Goal: Transaction & Acquisition: Book appointment/travel/reservation

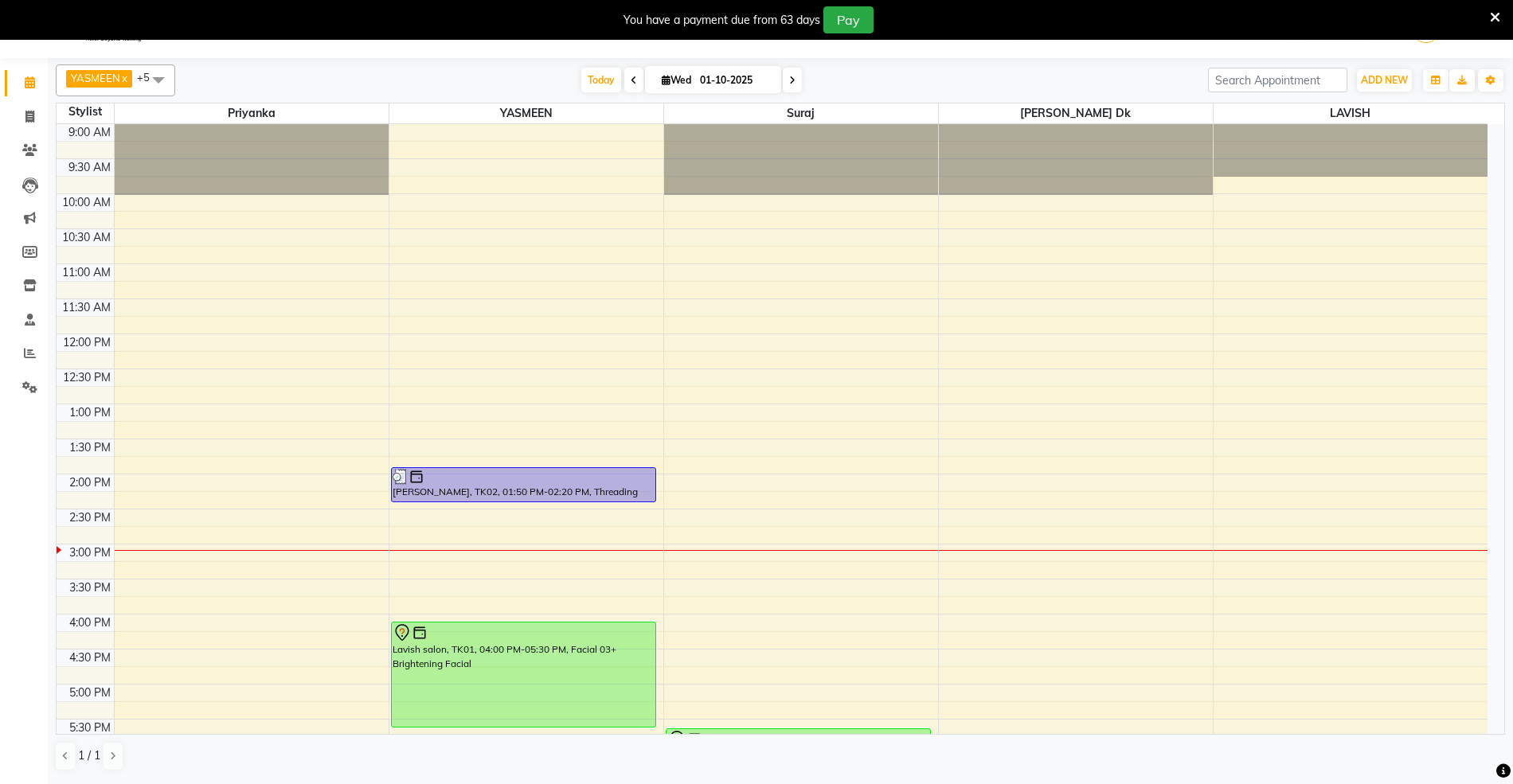
scroll to position [318, 0]
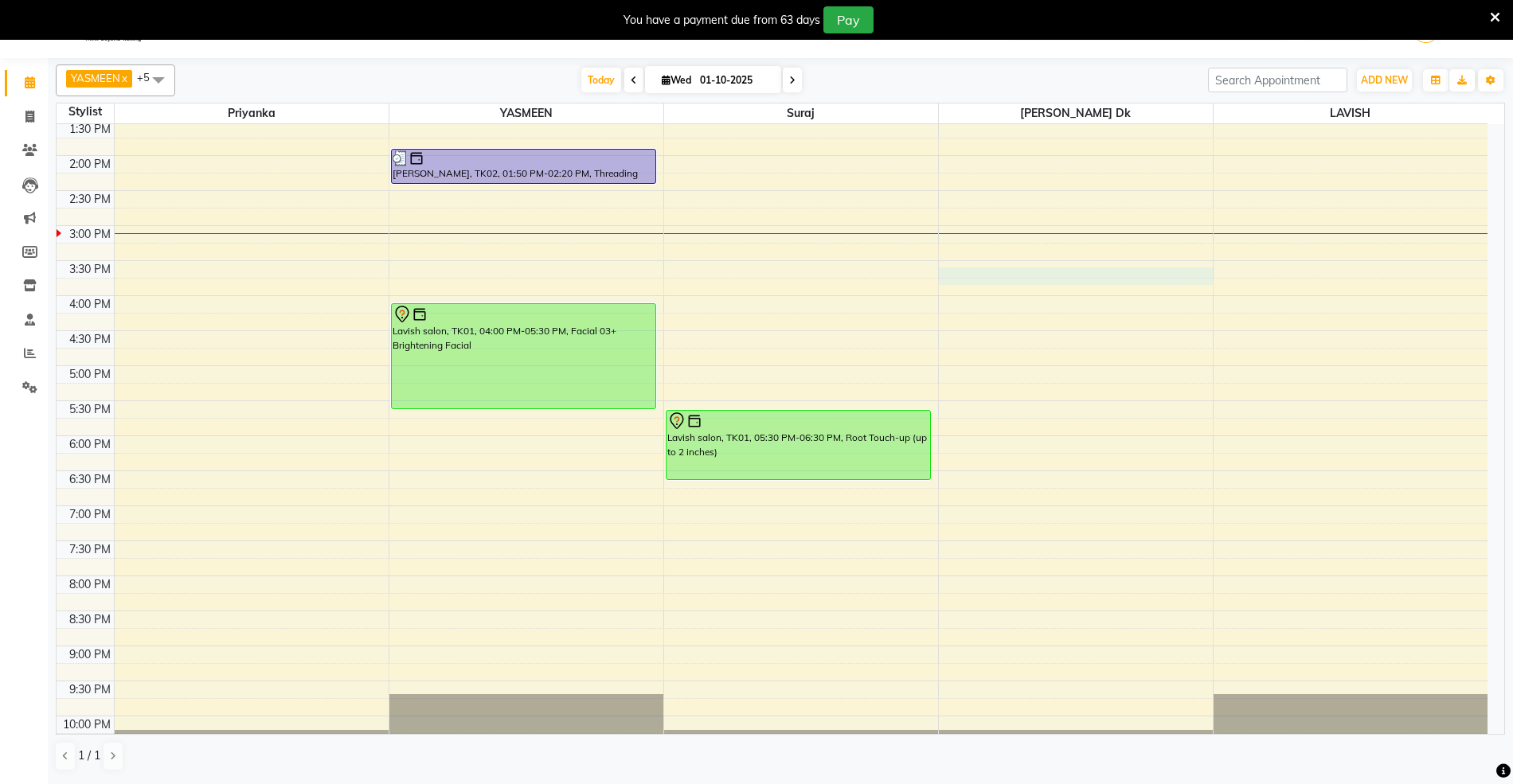
click at [1008, 272] on div "9:00 AM 9:30 AM 10:00 AM 10:30 AM 11:00 AM 11:30 AM 12:00 PM 12:30 PM 1:00 PM 1…" at bounding box center [772, 296] width 1430 height 980
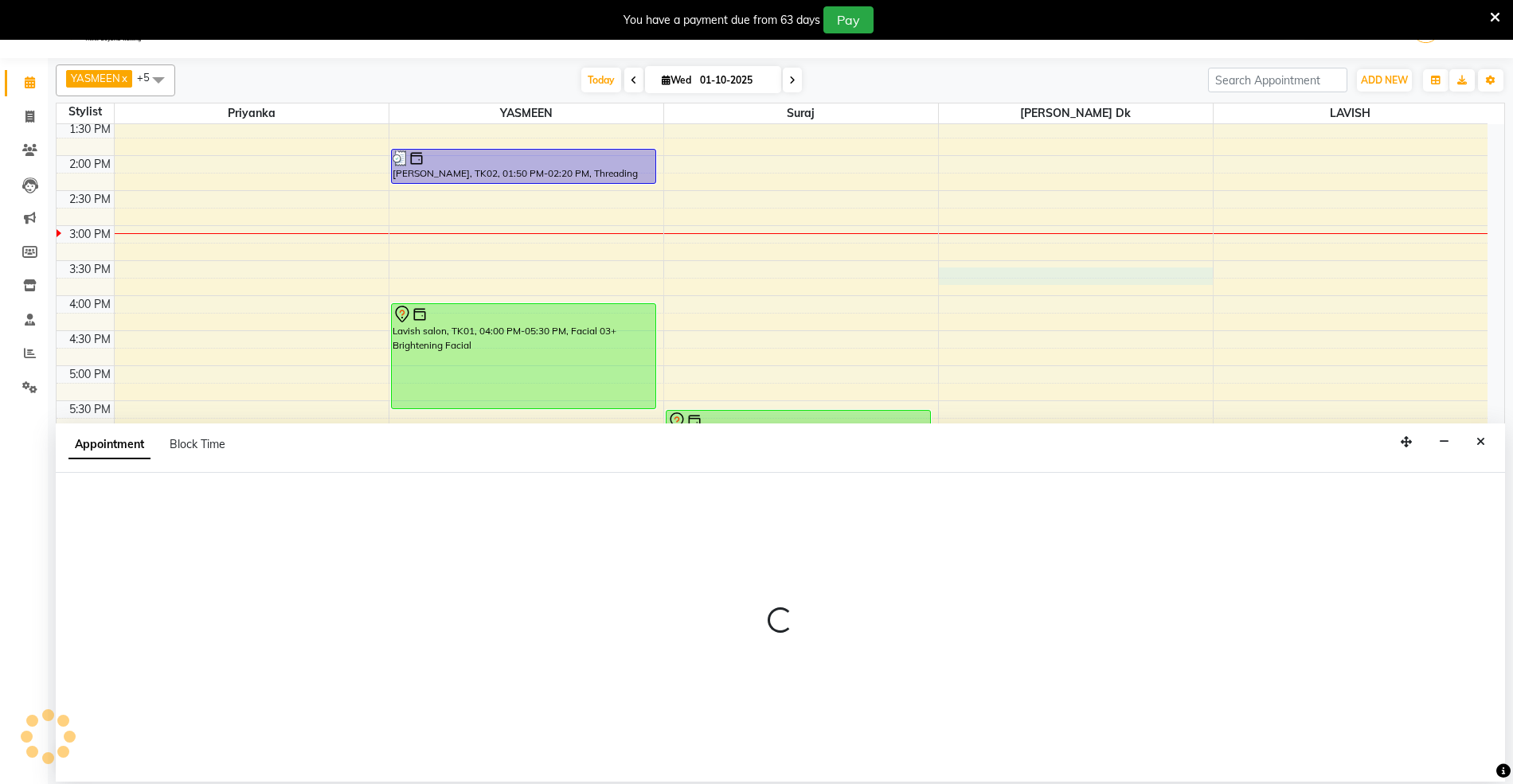
select select "53555"
select select "930"
select select "tentative"
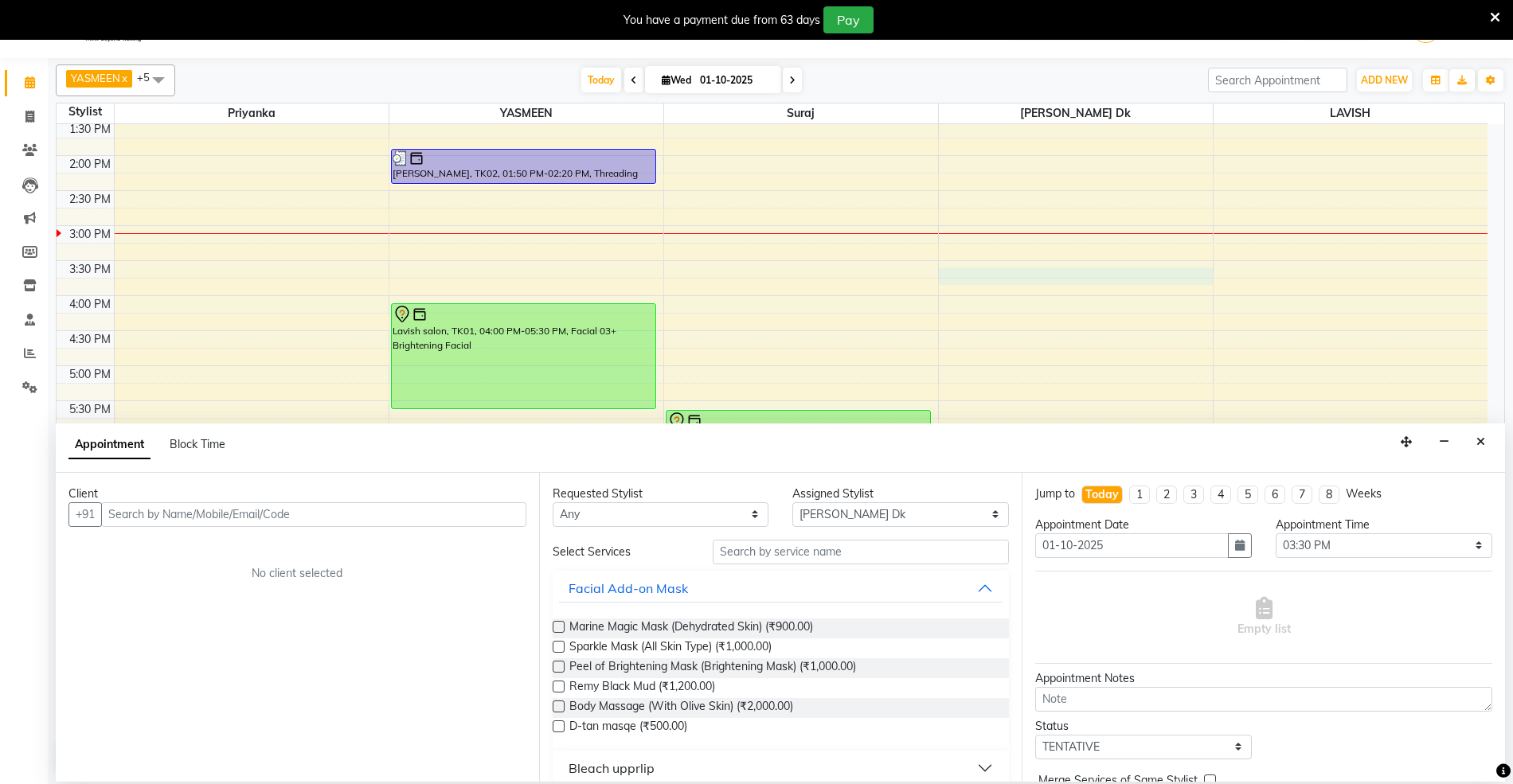
click at [406, 518] on input "text" at bounding box center [314, 514] width 426 height 25
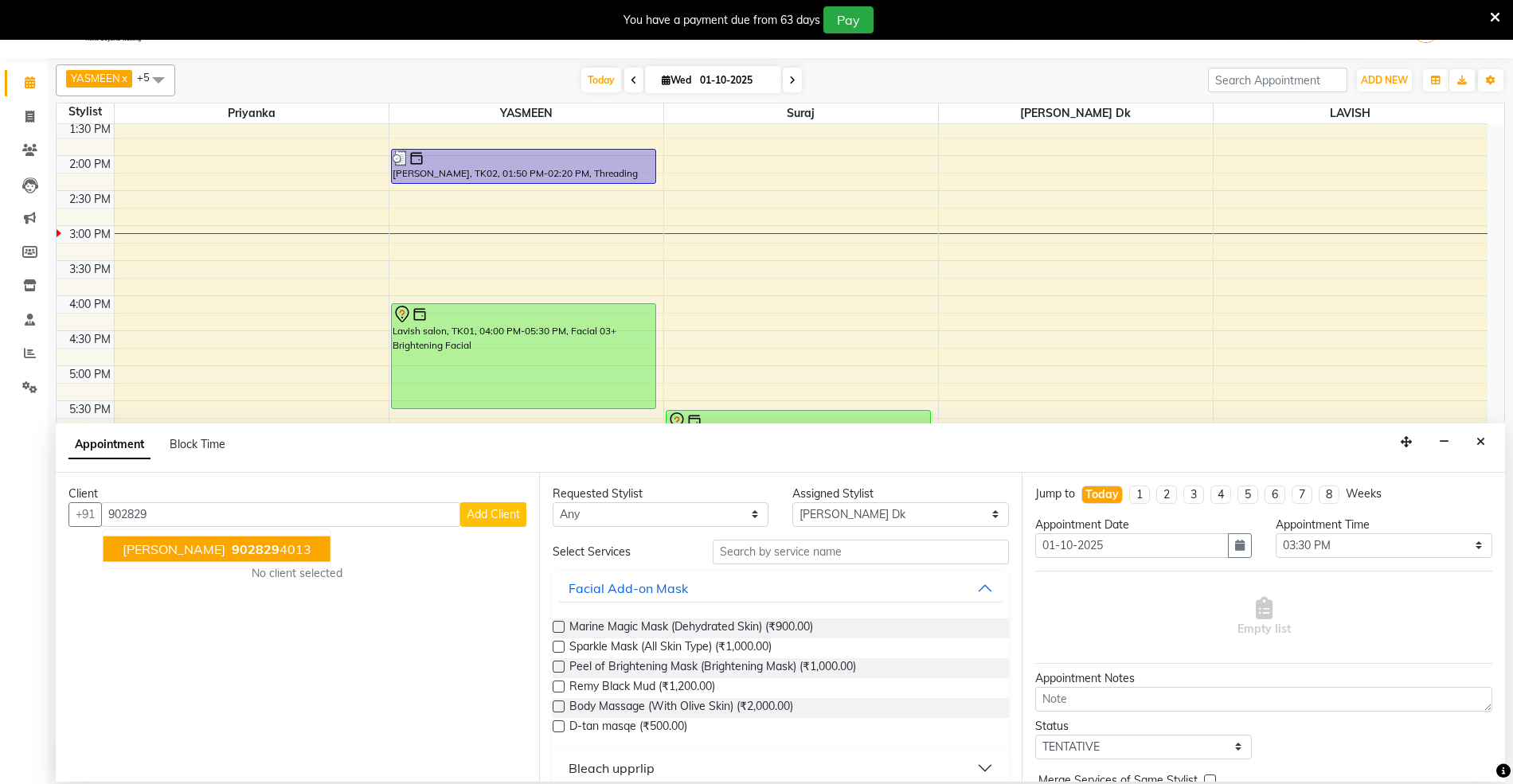
click at [115, 545] on button "[PERSON_NAME] 902829 4013" at bounding box center [217, 548] width 227 height 26
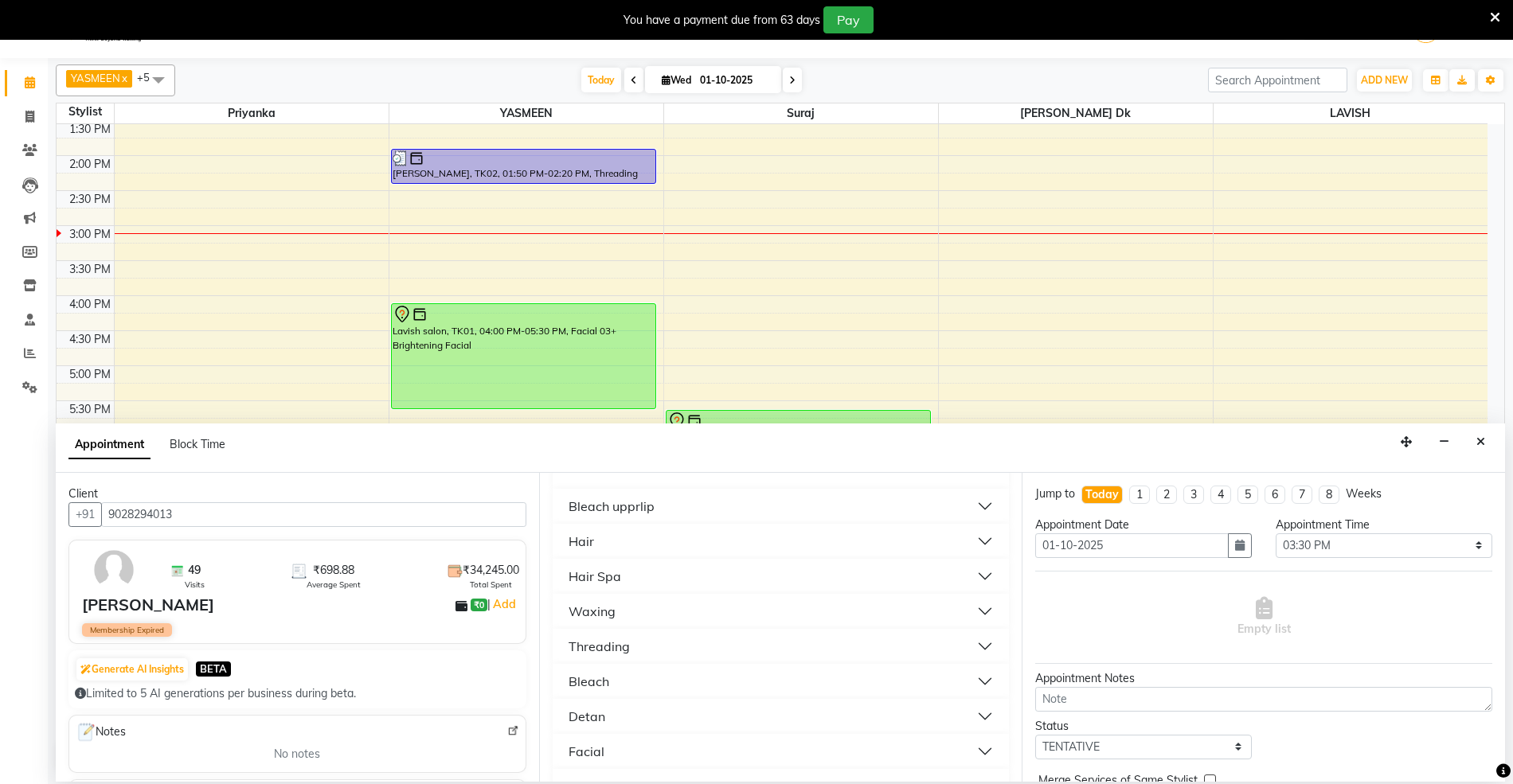
scroll to position [119, 0]
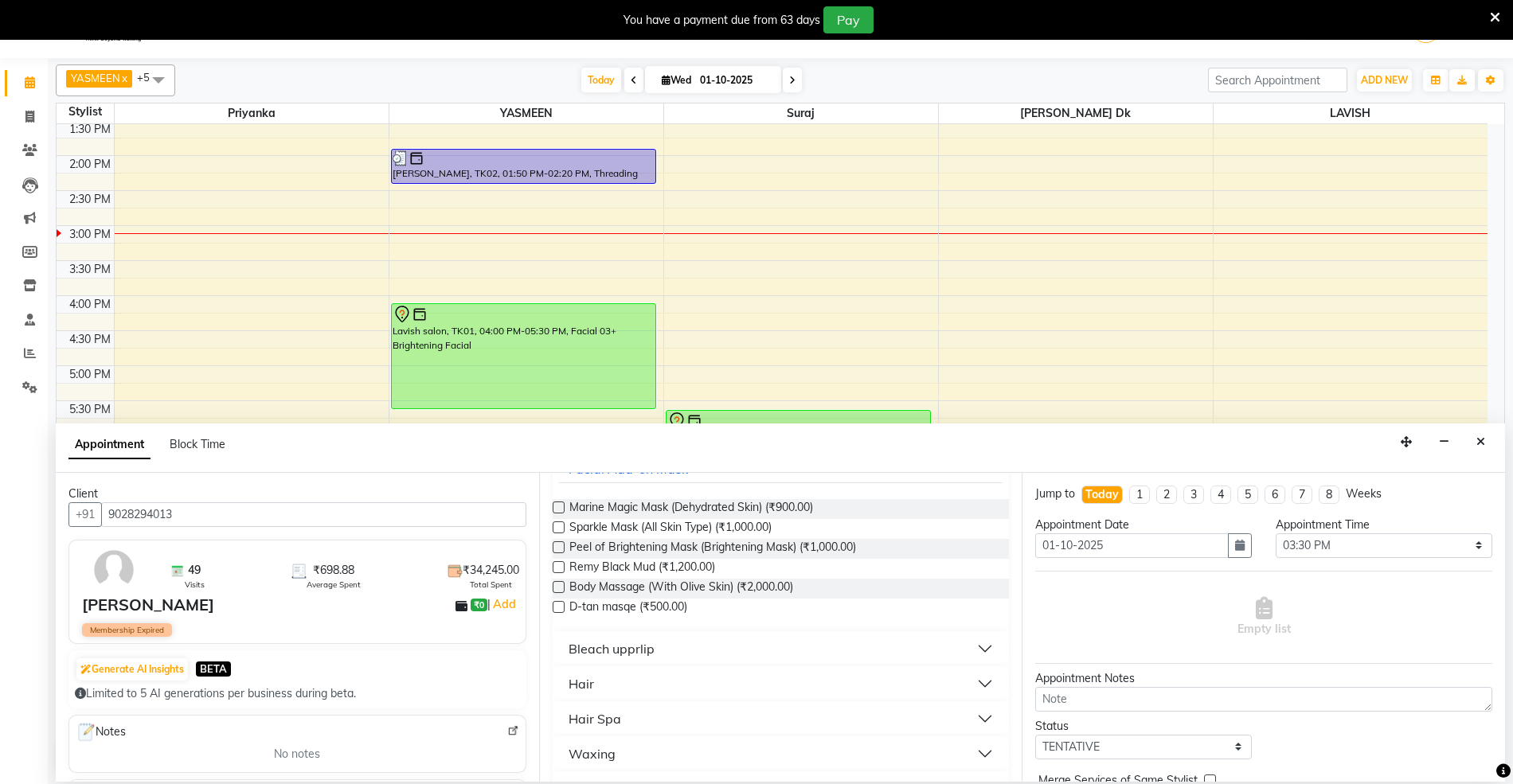
type input "9028294013"
click at [571, 673] on button "Hair" at bounding box center [781, 683] width 444 height 28
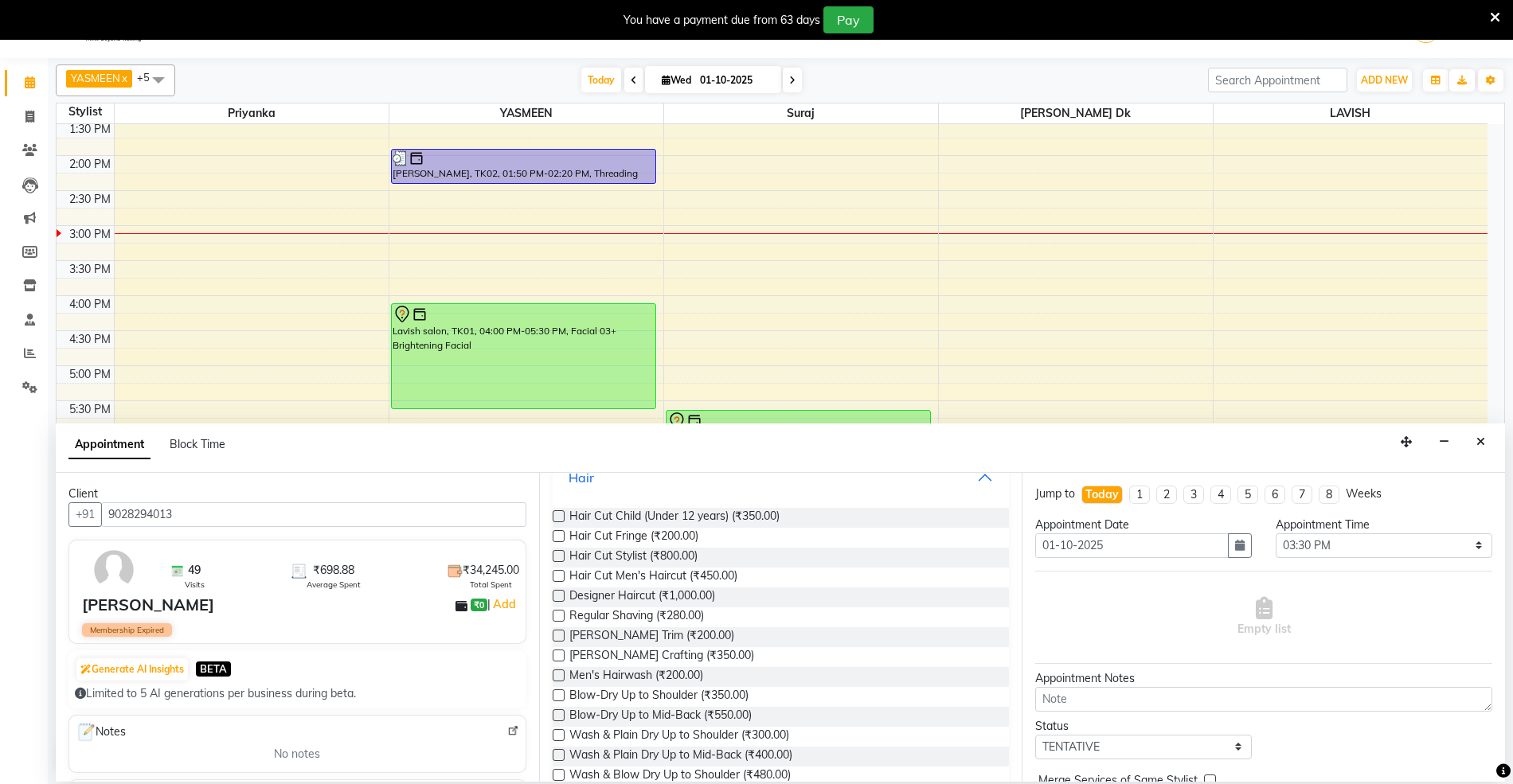
scroll to position [332, 0]
click at [556, 570] on label at bounding box center [559, 570] width 12 height 12
click at [556, 570] on input "checkbox" at bounding box center [558, 572] width 10 height 10
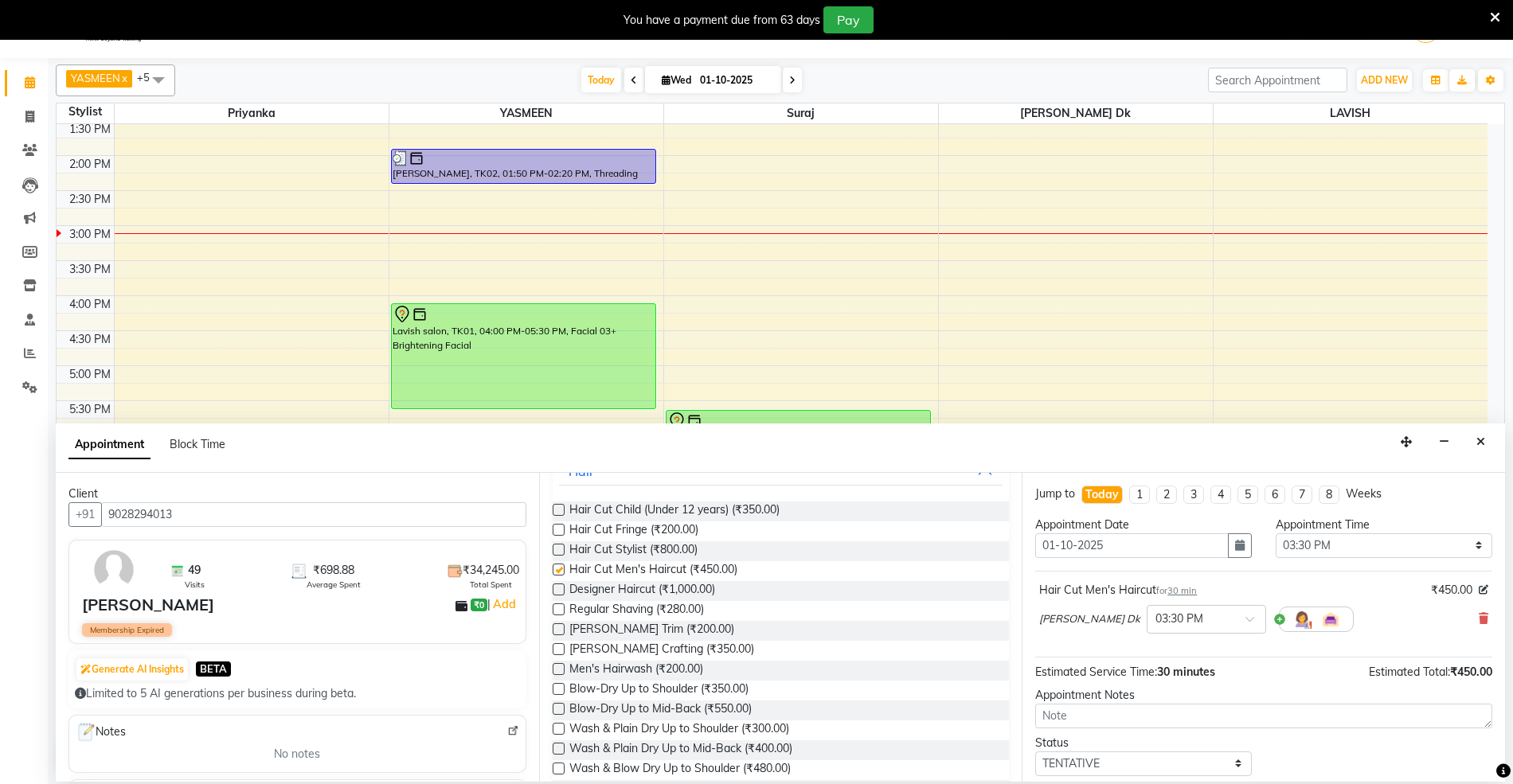
checkbox input "false"
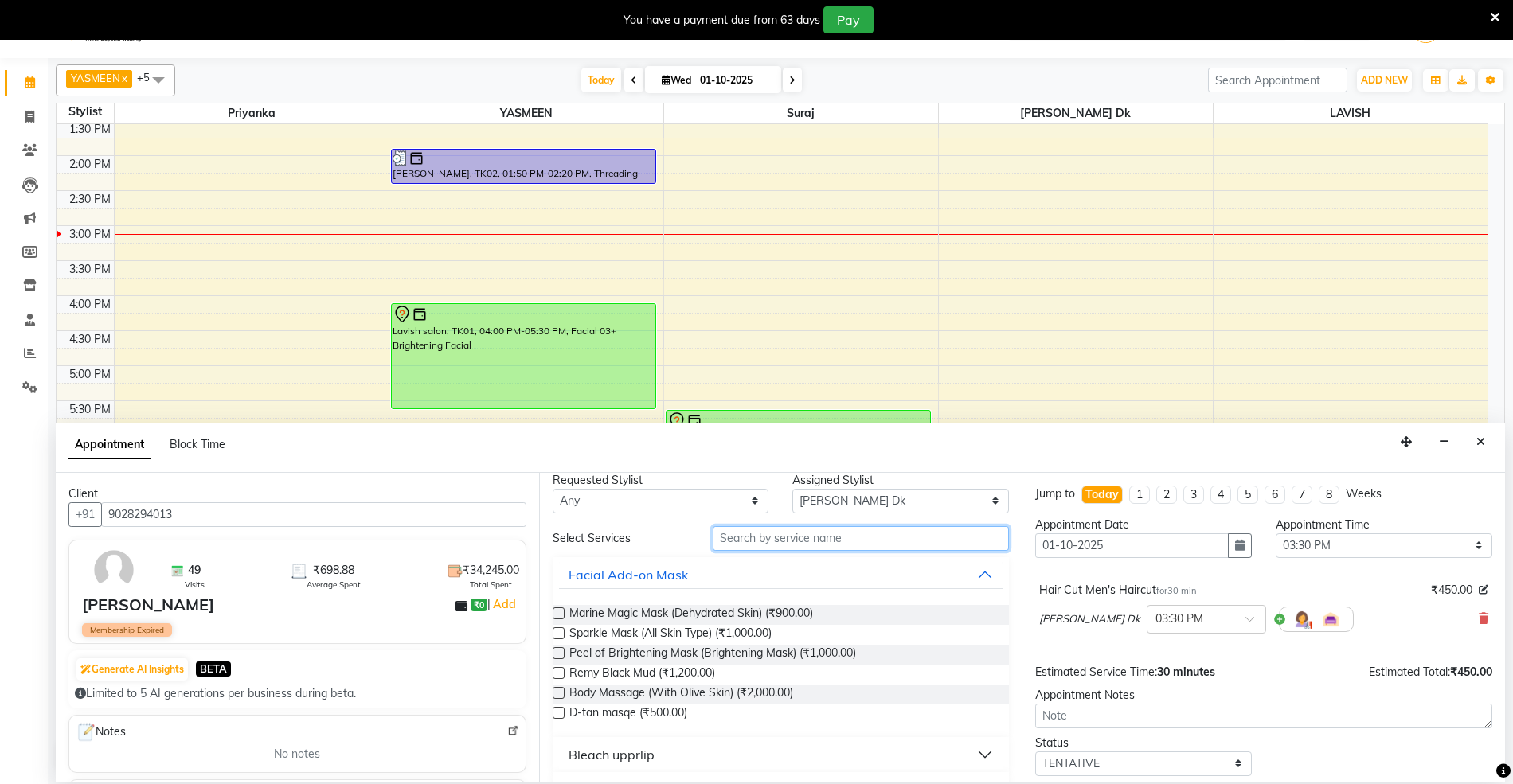
click at [835, 545] on input "text" at bounding box center [861, 538] width 297 height 25
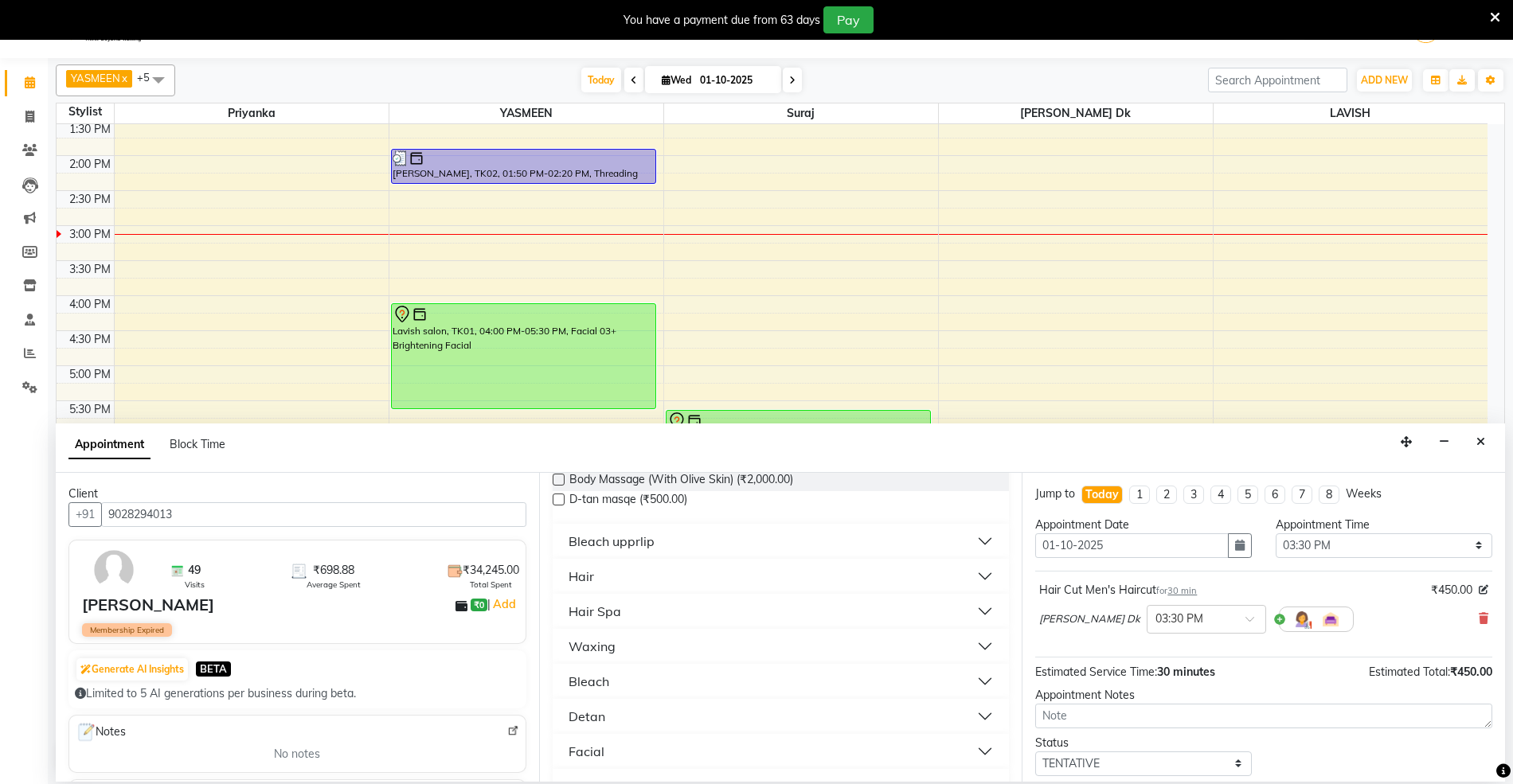
scroll to position [191, 0]
type input "m"
click at [578, 611] on div "Hair" at bounding box center [581, 612] width 26 height 19
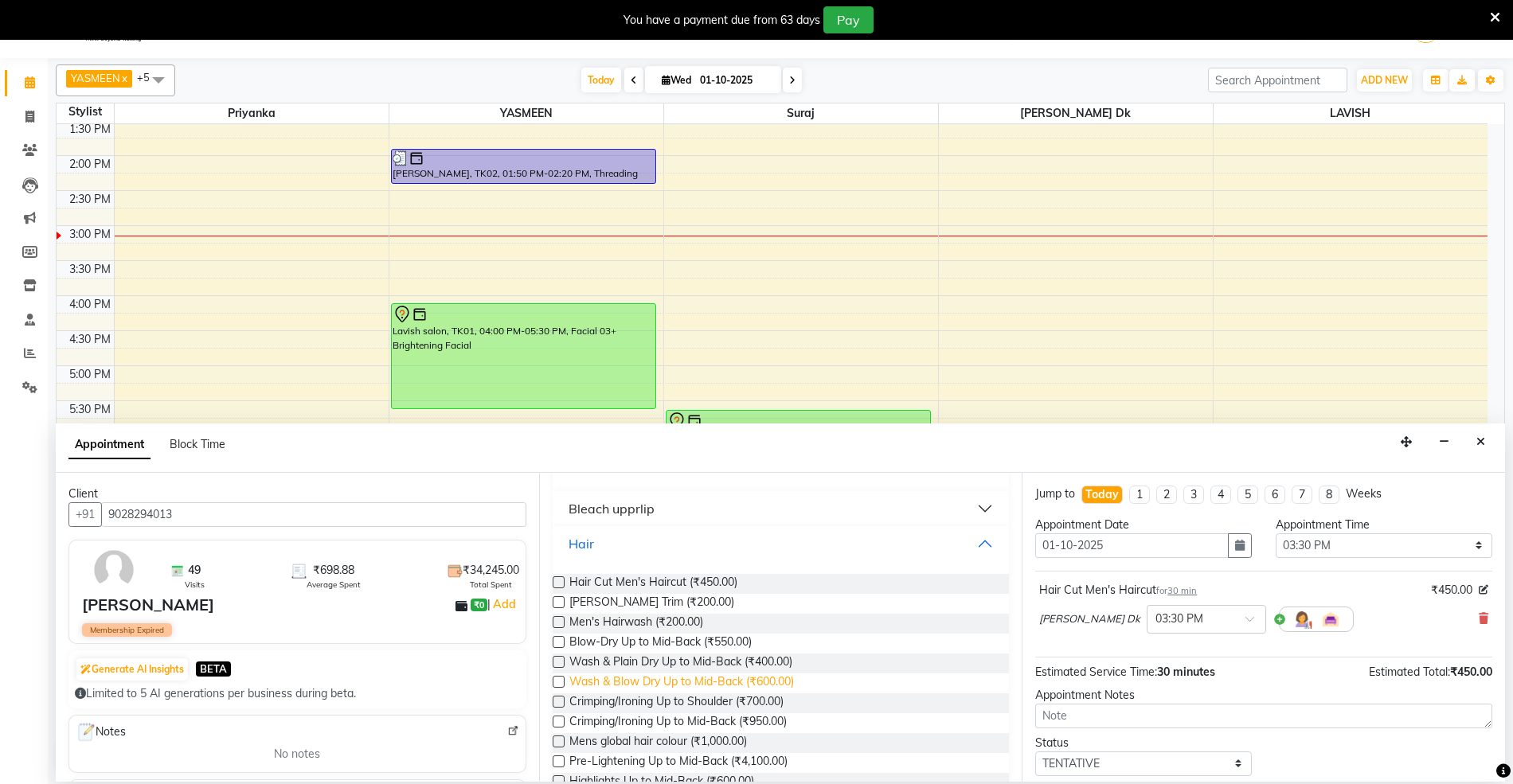
scroll to position [297, 0]
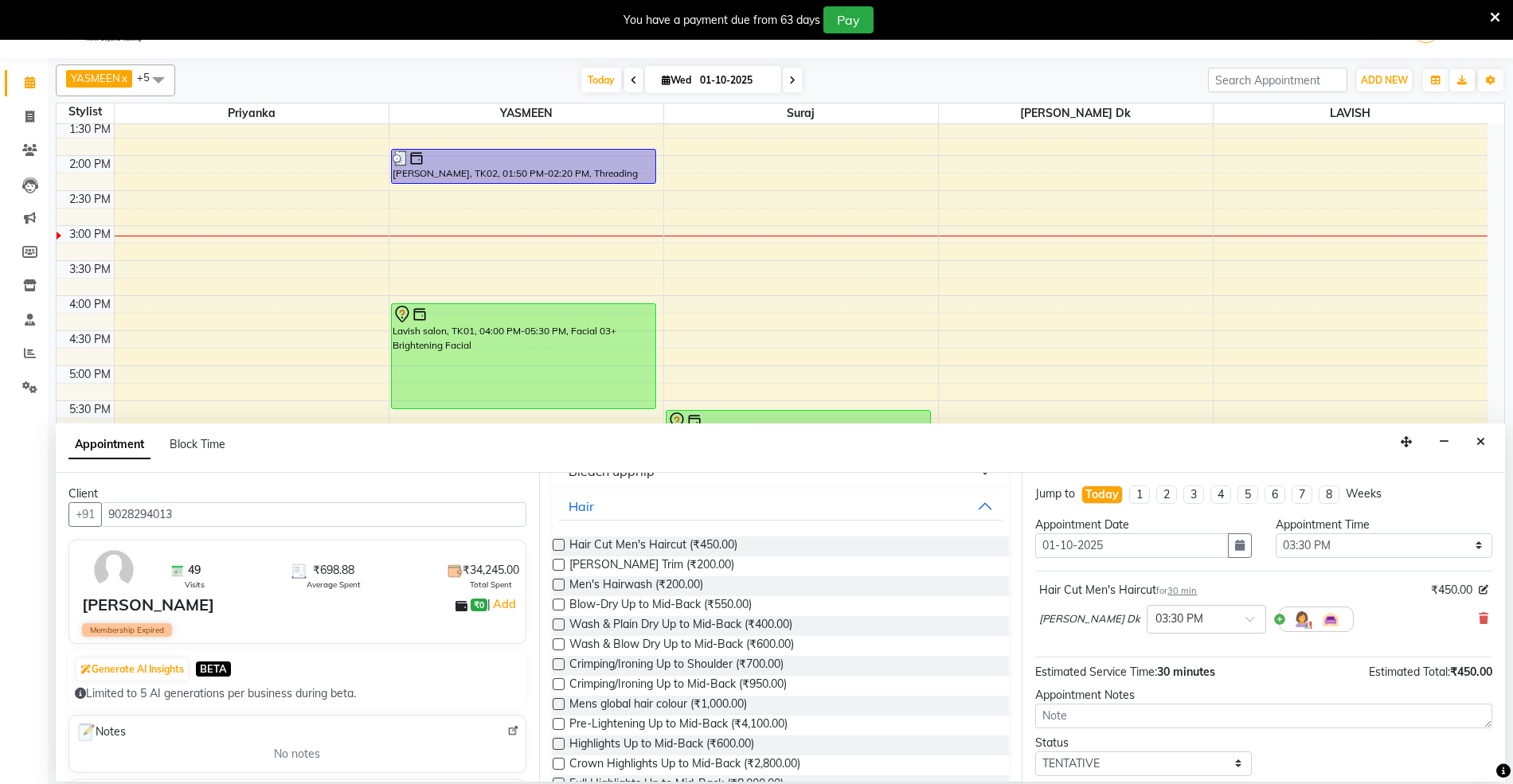
click at [558, 702] on label at bounding box center [559, 704] width 12 height 12
click at [558, 702] on input "checkbox" at bounding box center [558, 706] width 10 height 10
checkbox input "false"
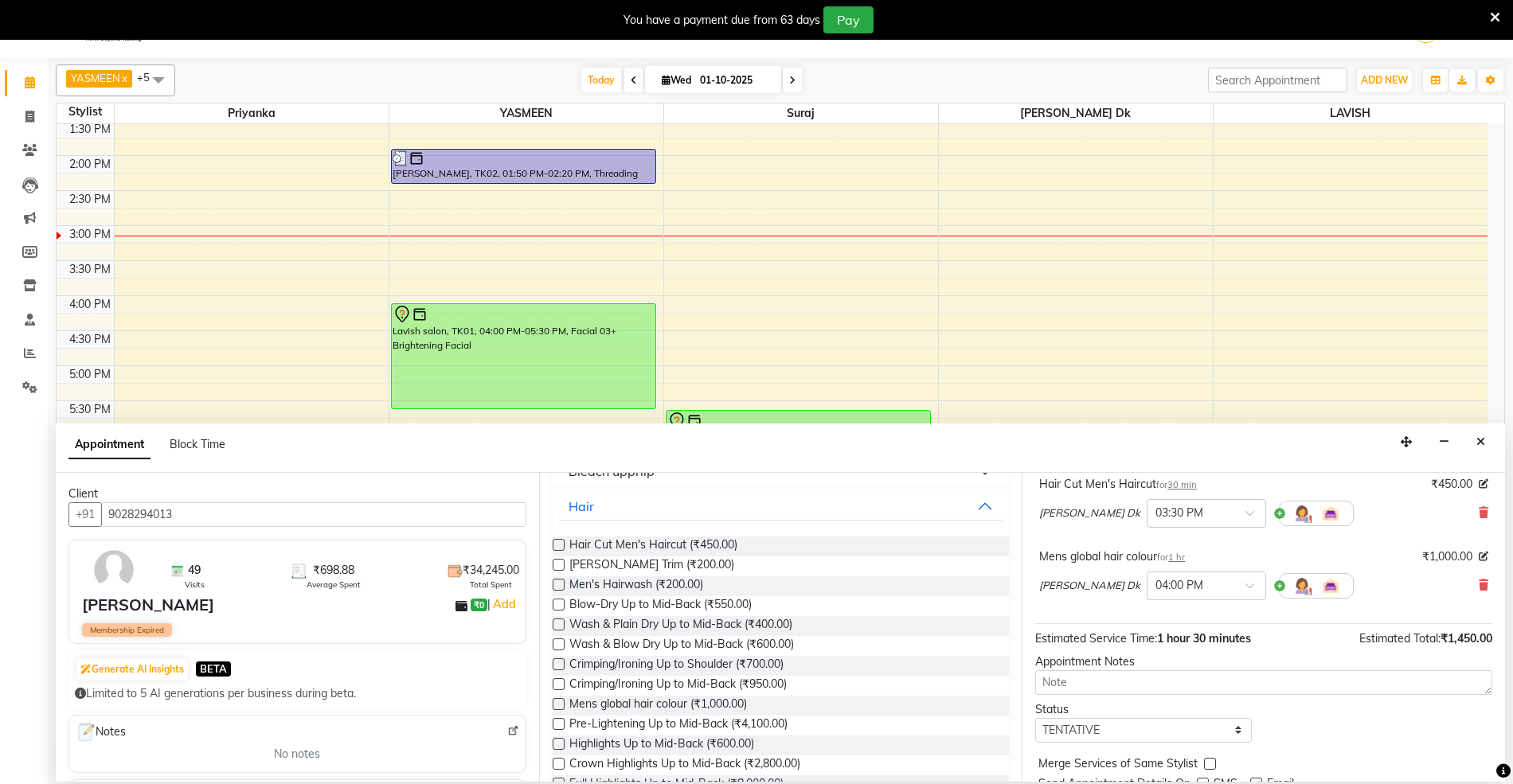
scroll to position [169, 0]
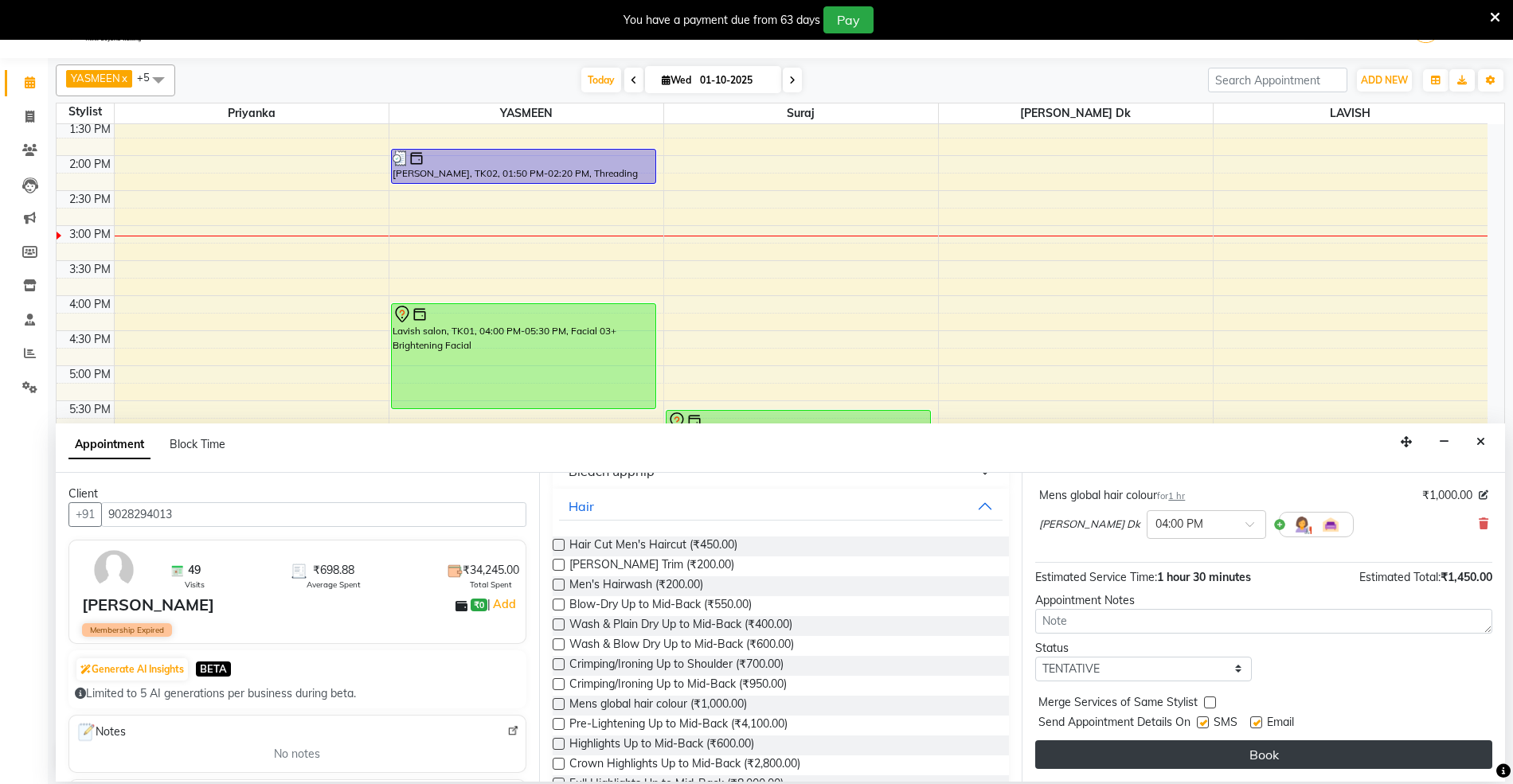
click at [1280, 752] on button "Book" at bounding box center [1264, 754] width 457 height 28
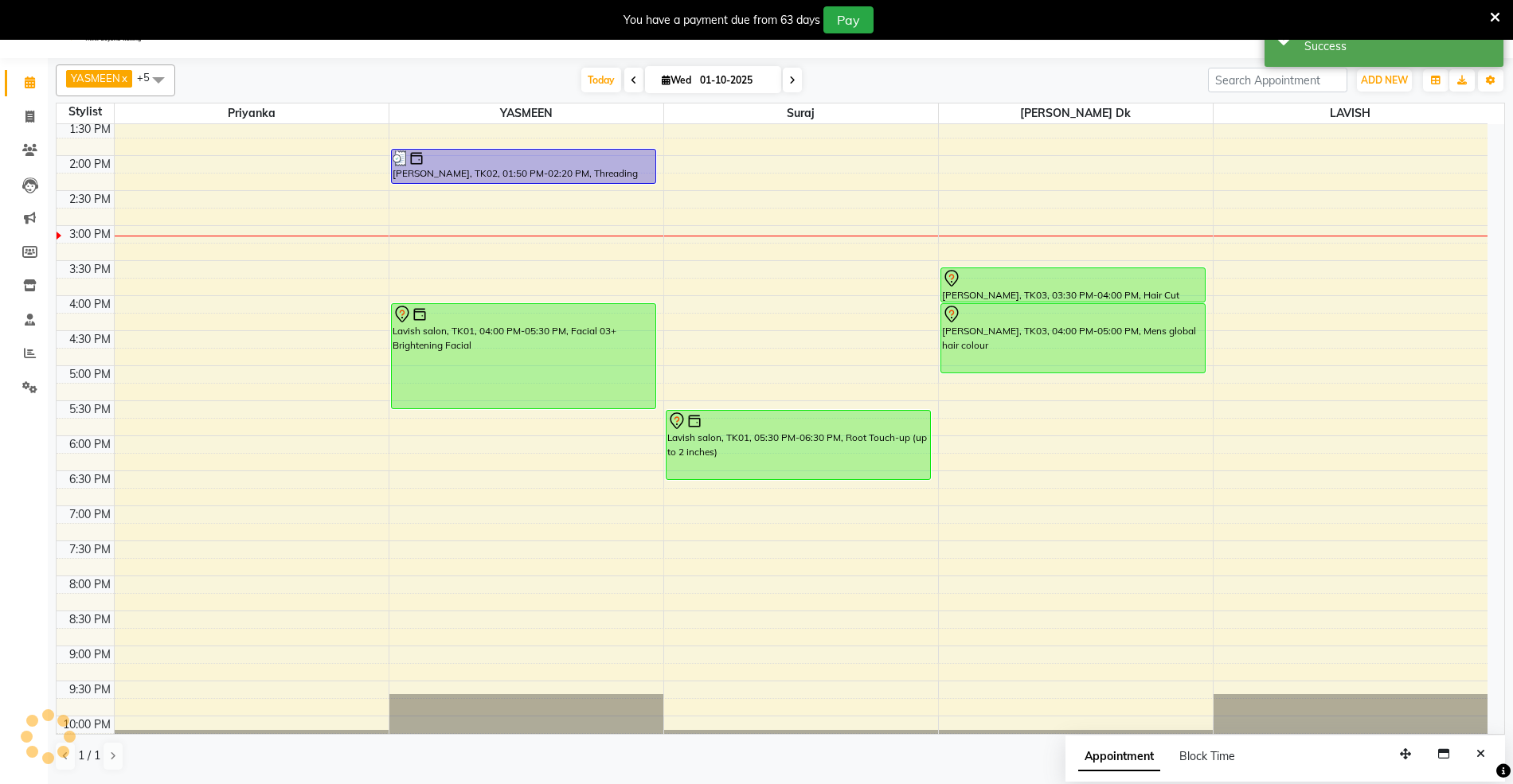
scroll to position [0, 0]
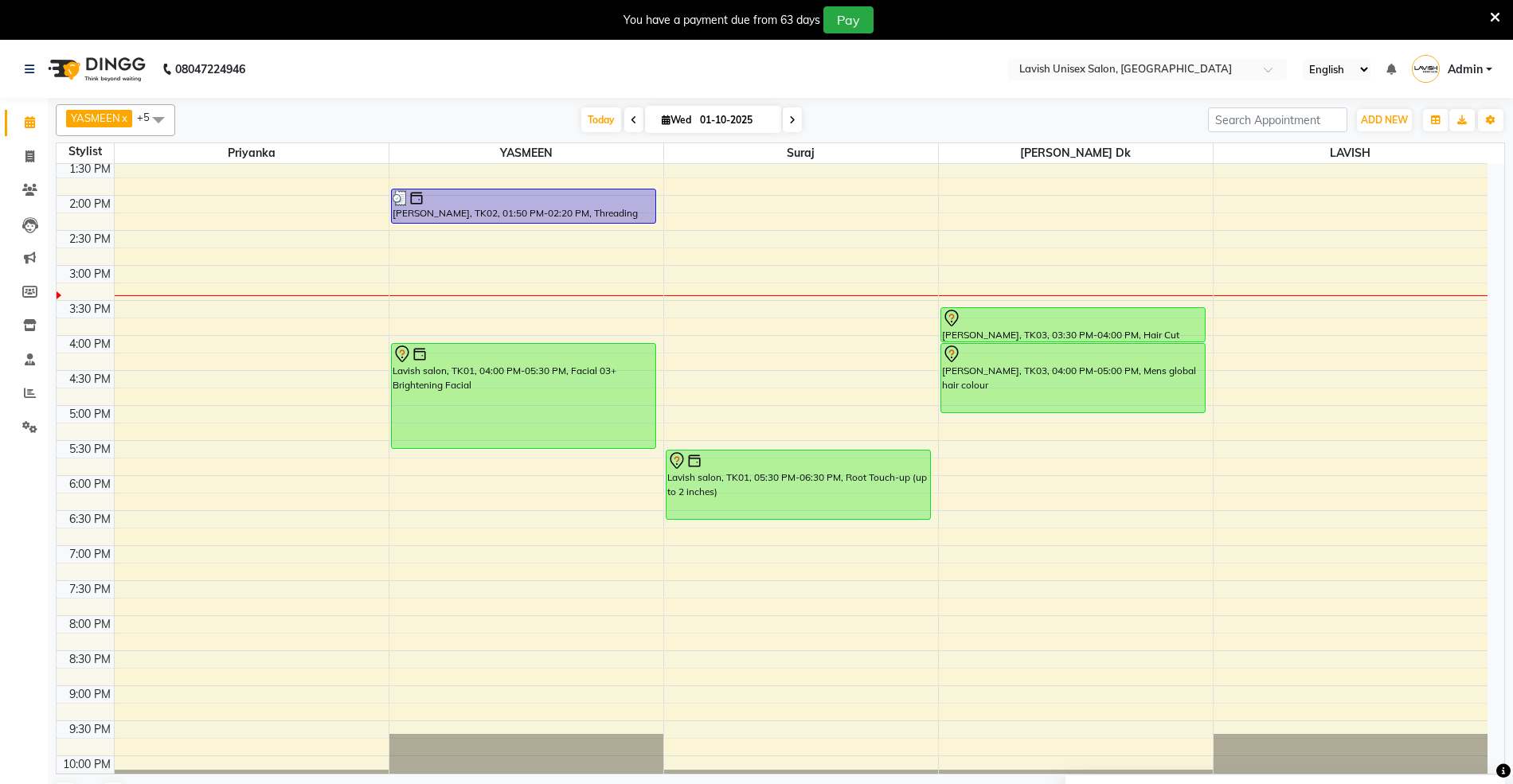
click at [720, 358] on div "9:00 AM 9:30 AM 10:00 AM 10:30 AM 11:00 AM 11:30 AM 12:00 PM 12:30 PM 1:00 PM 1…" at bounding box center [772, 335] width 1430 height 980
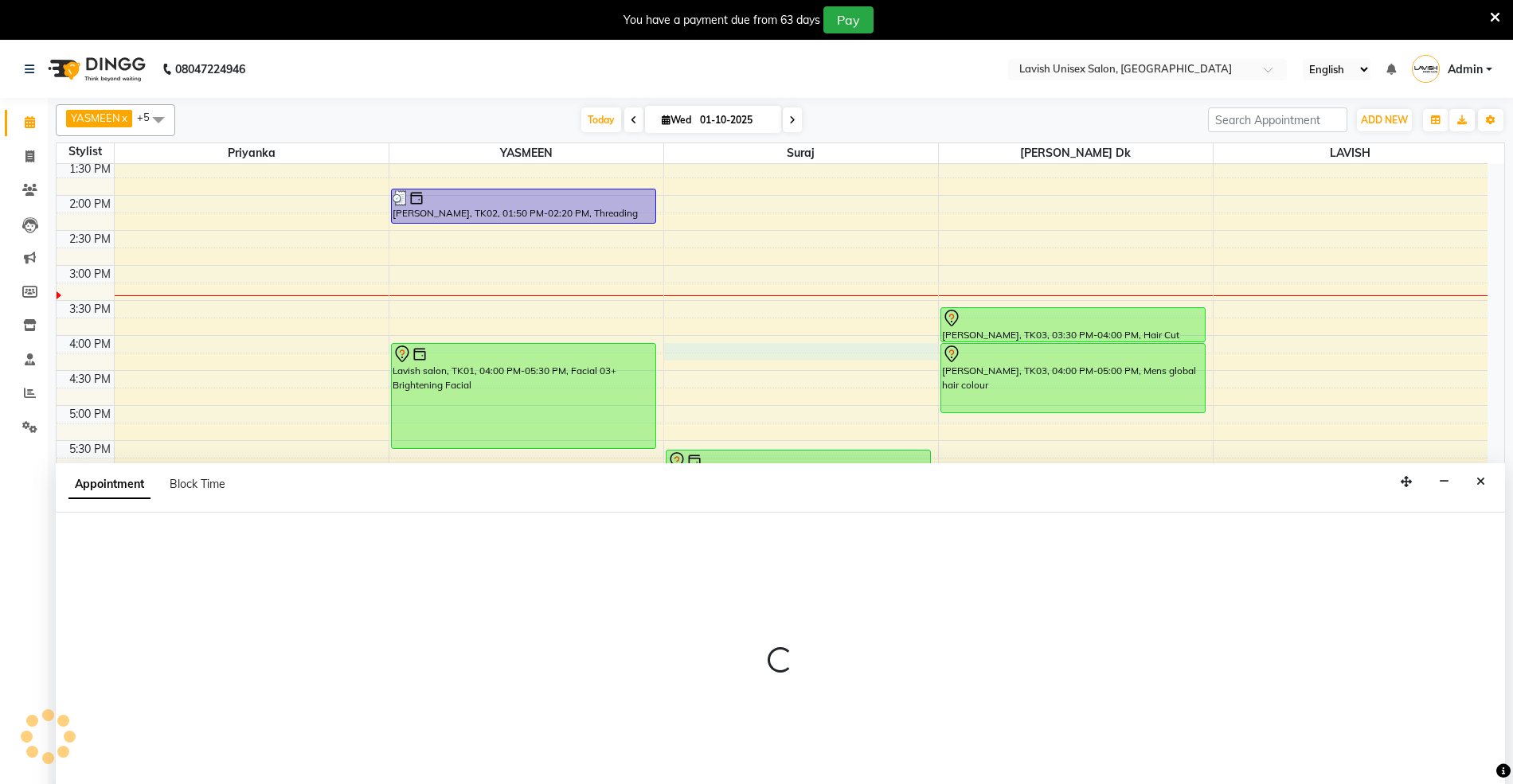
select select "53556"
select select "tentative"
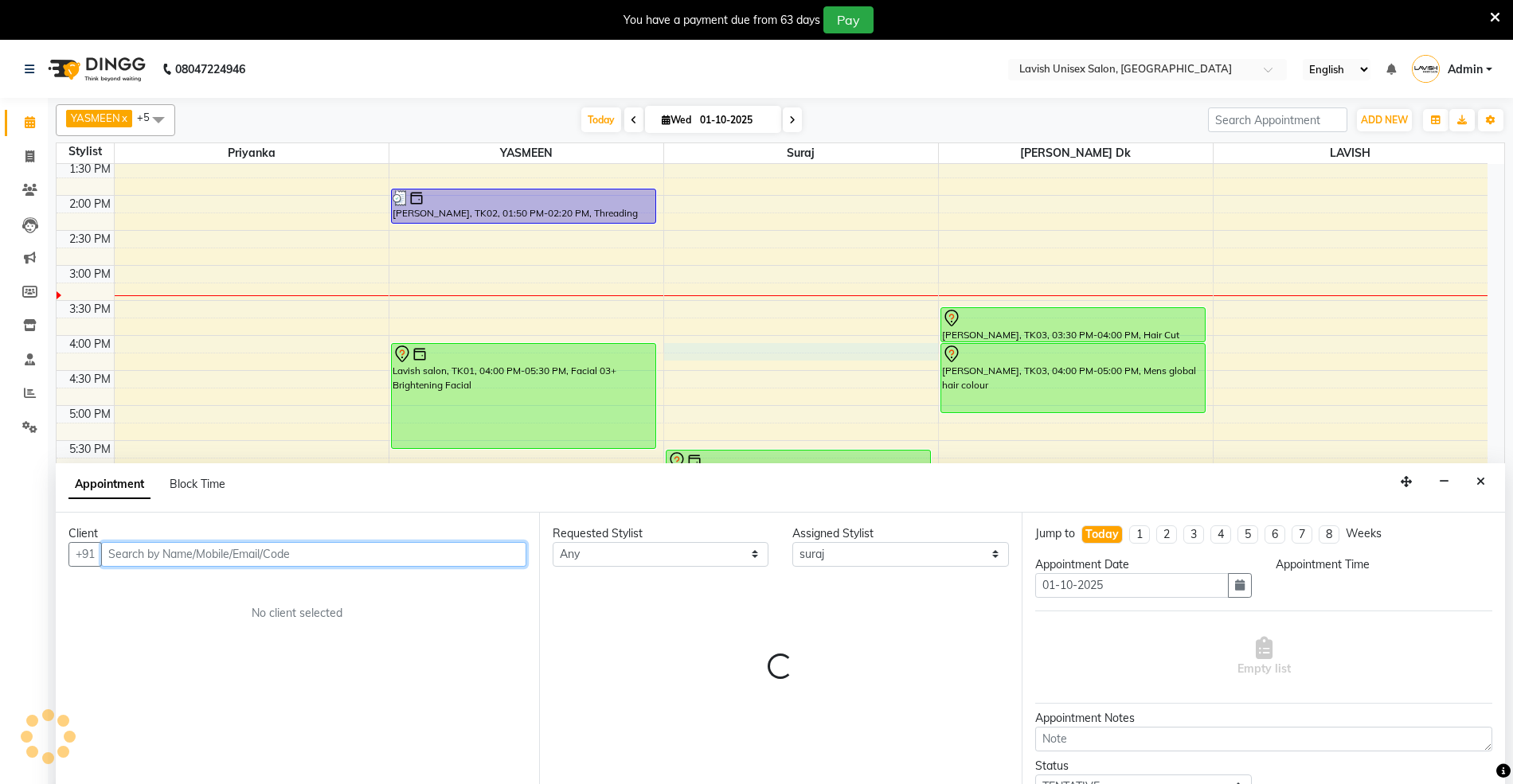
select select "960"
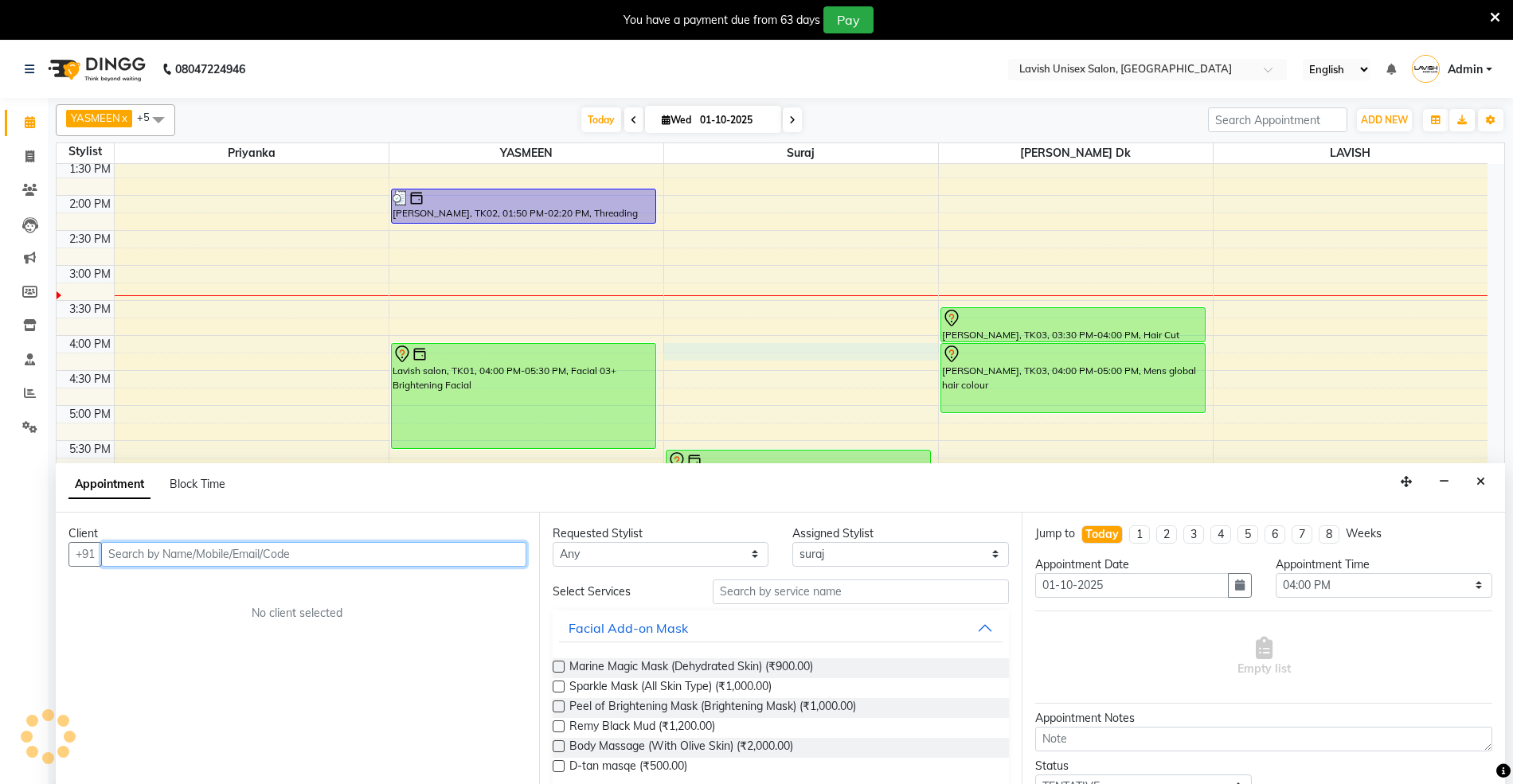
scroll to position [40, 0]
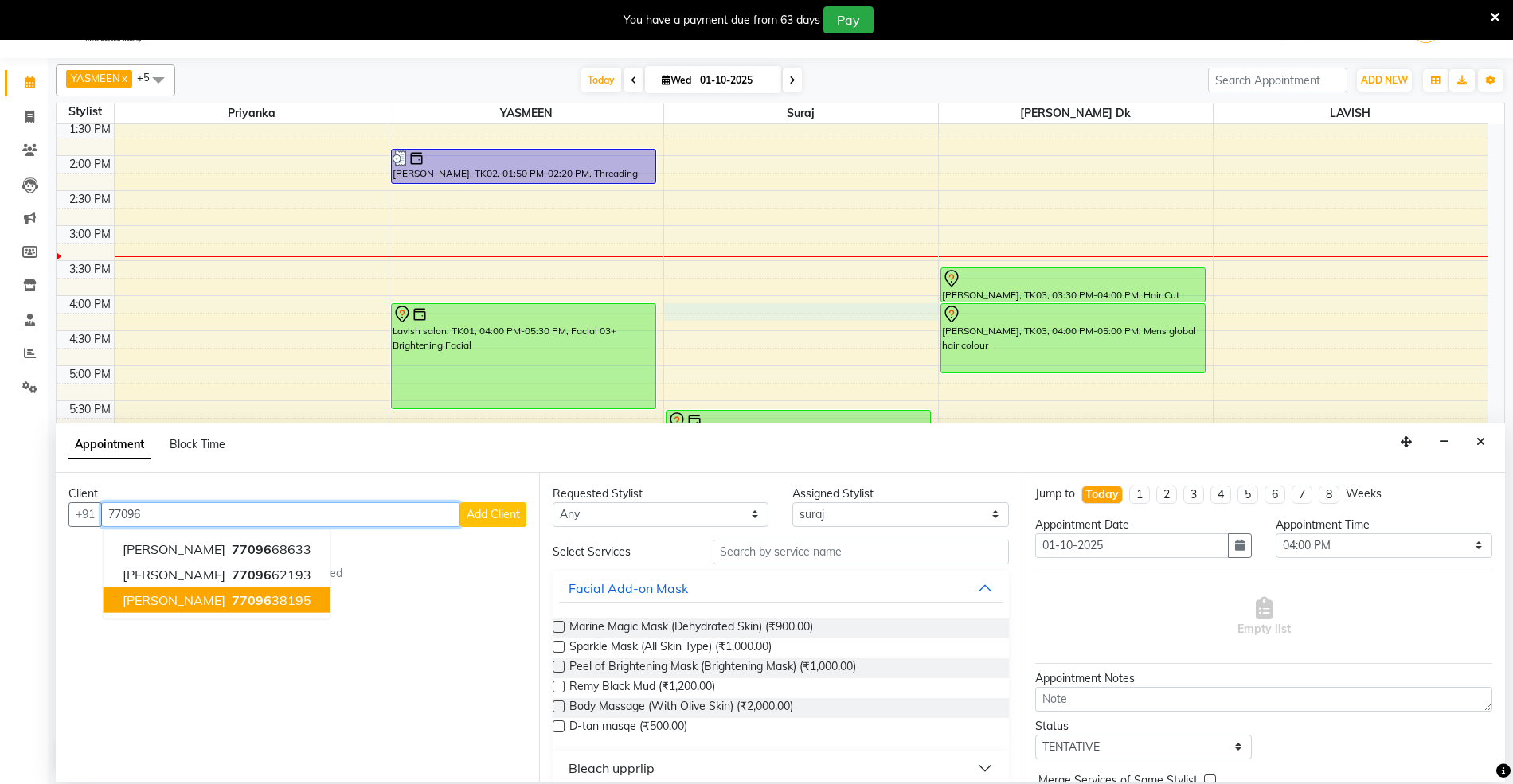
click at [155, 603] on span "[PERSON_NAME]" at bounding box center [174, 599] width 102 height 16
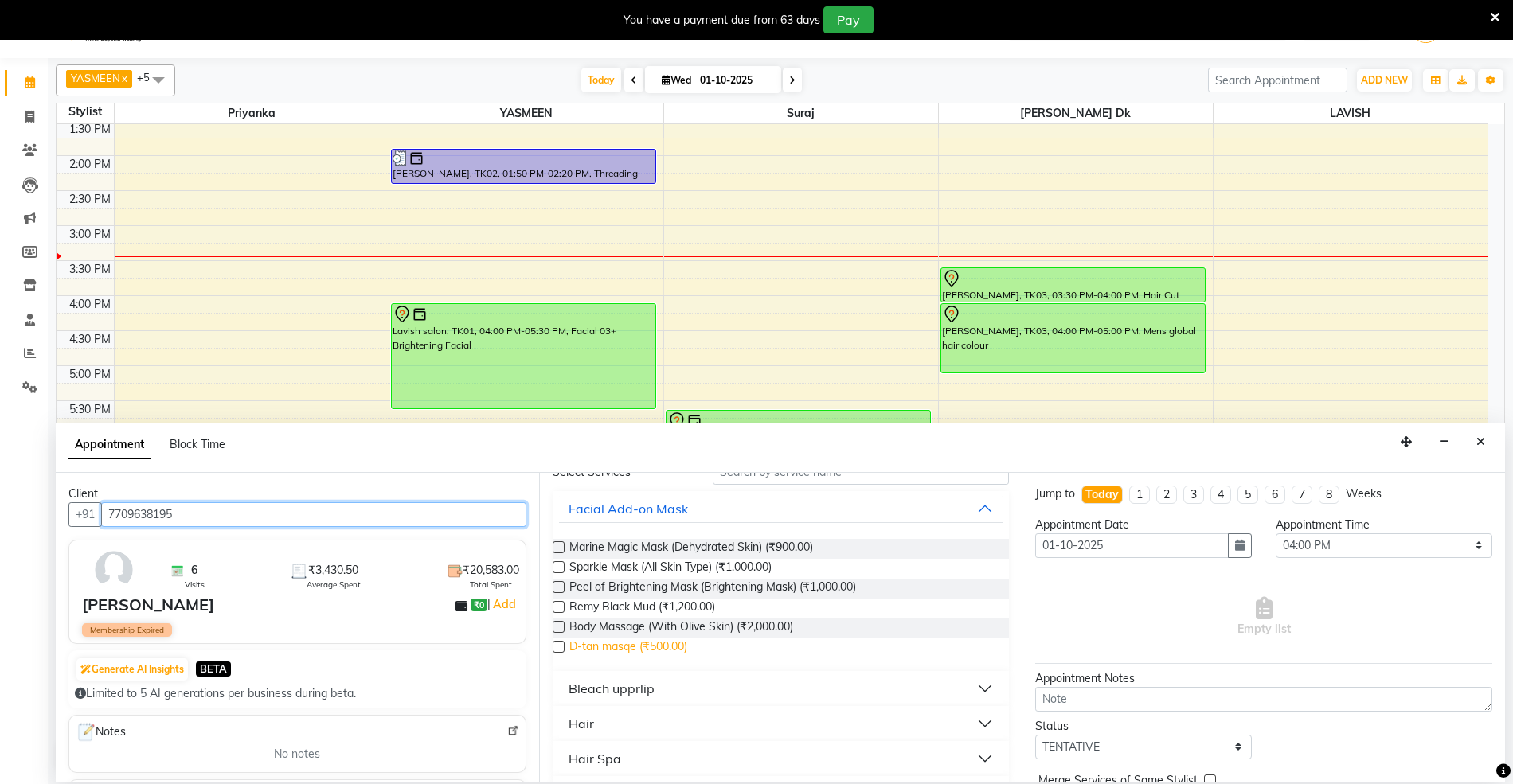
scroll to position [211, 0]
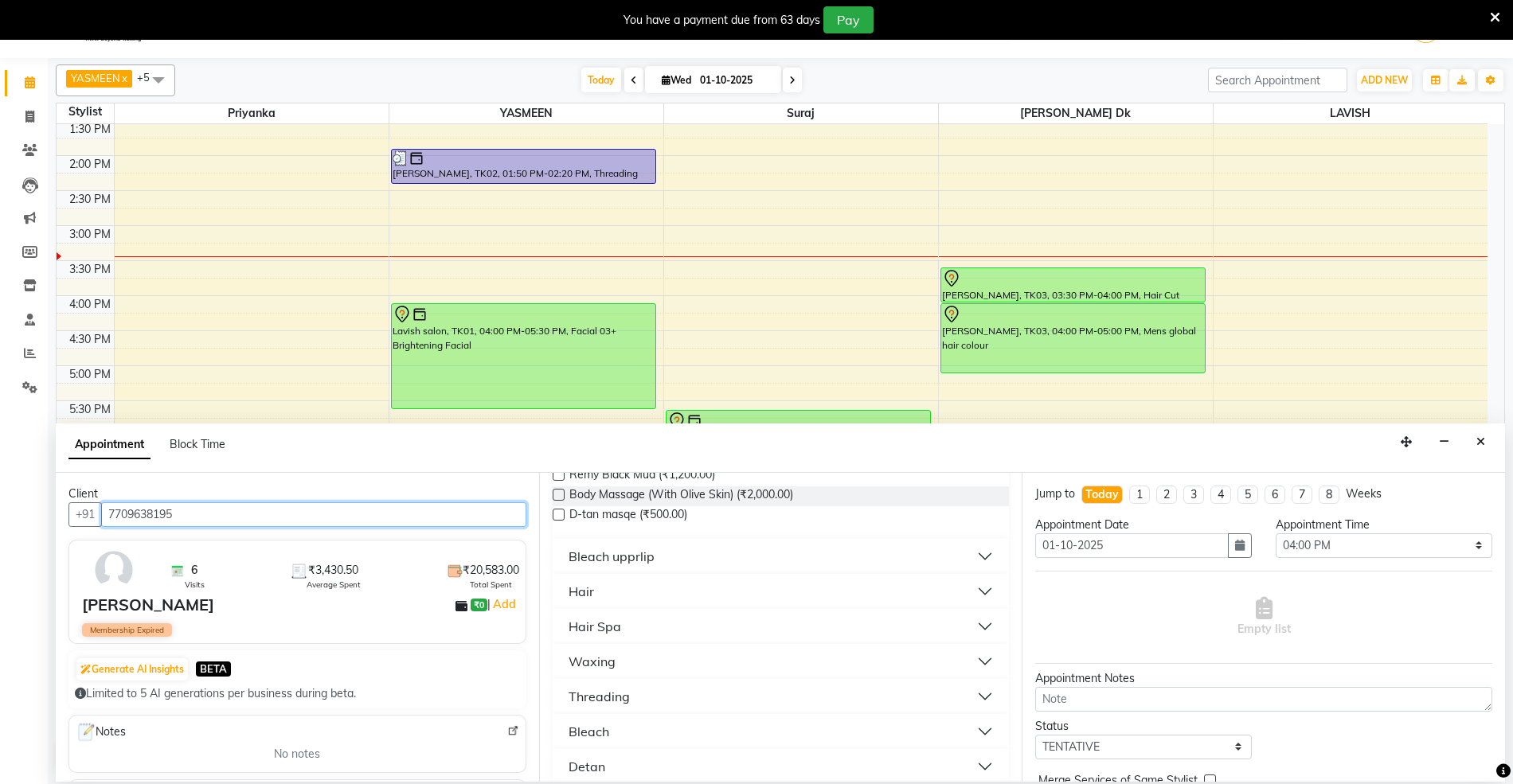
type input "7709638195"
click at [583, 587] on div "Hair" at bounding box center [581, 591] width 26 height 19
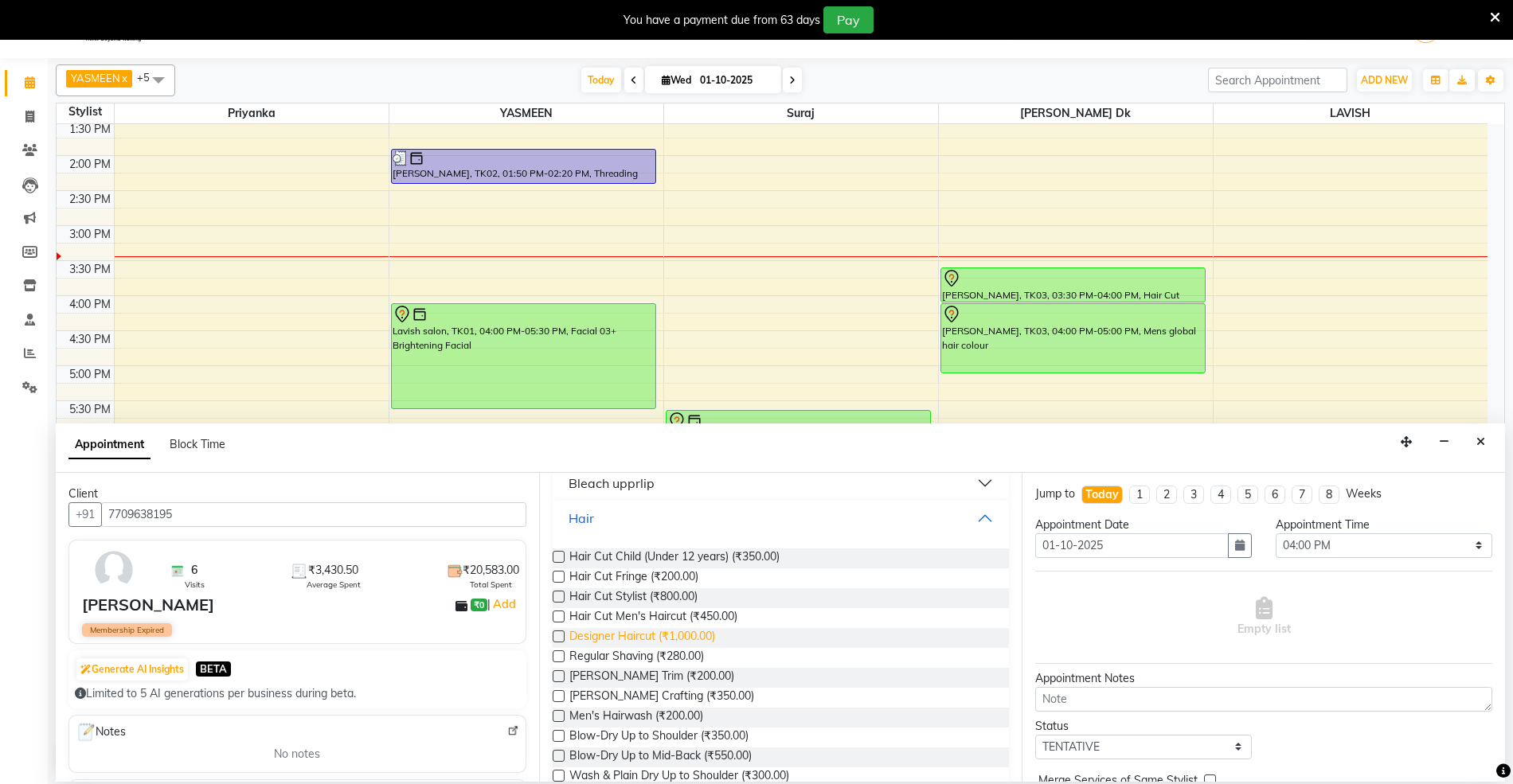
scroll to position [425, 0]
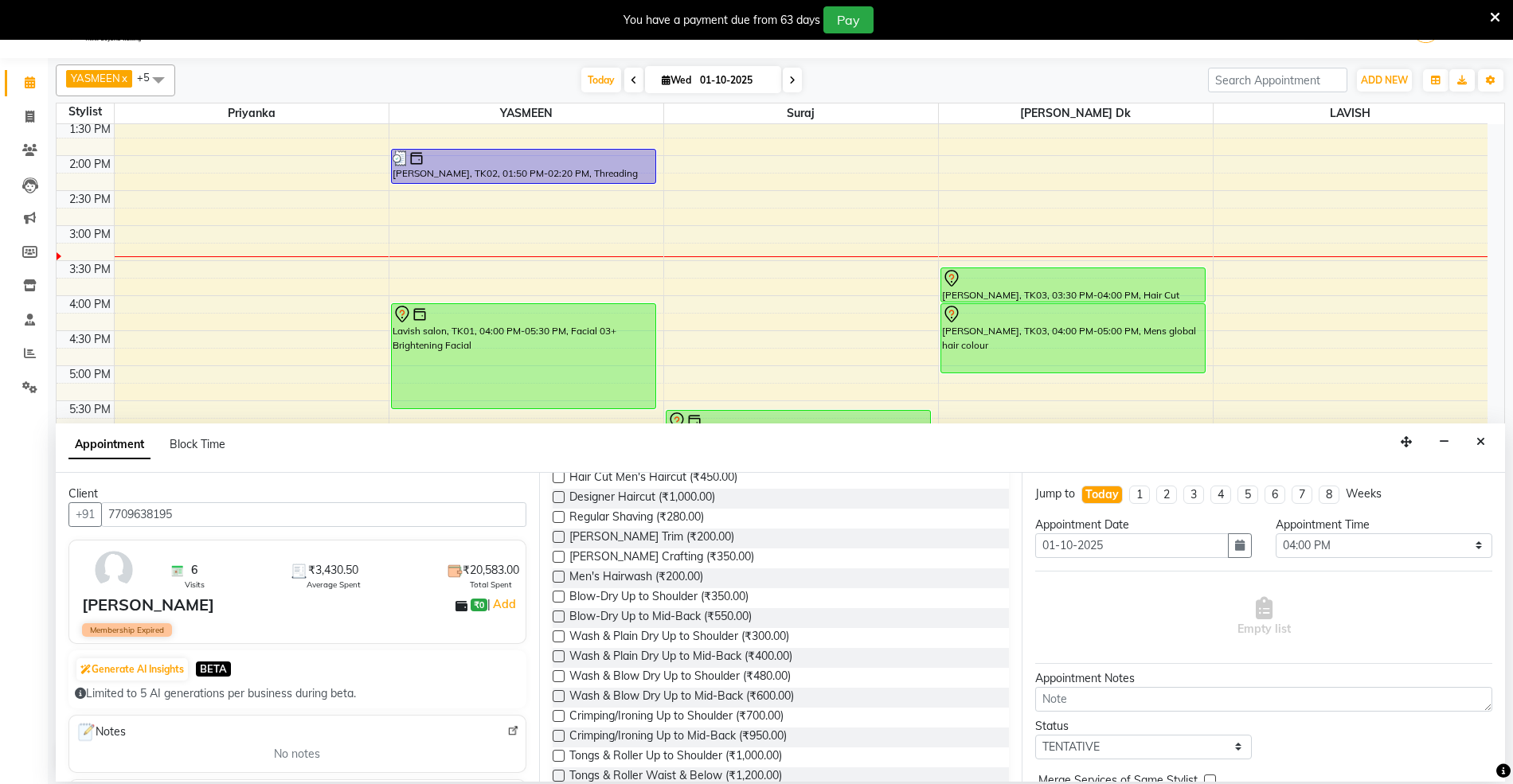
click at [562, 498] on label at bounding box center [559, 497] width 12 height 12
click at [562, 498] on input "checkbox" at bounding box center [558, 499] width 10 height 10
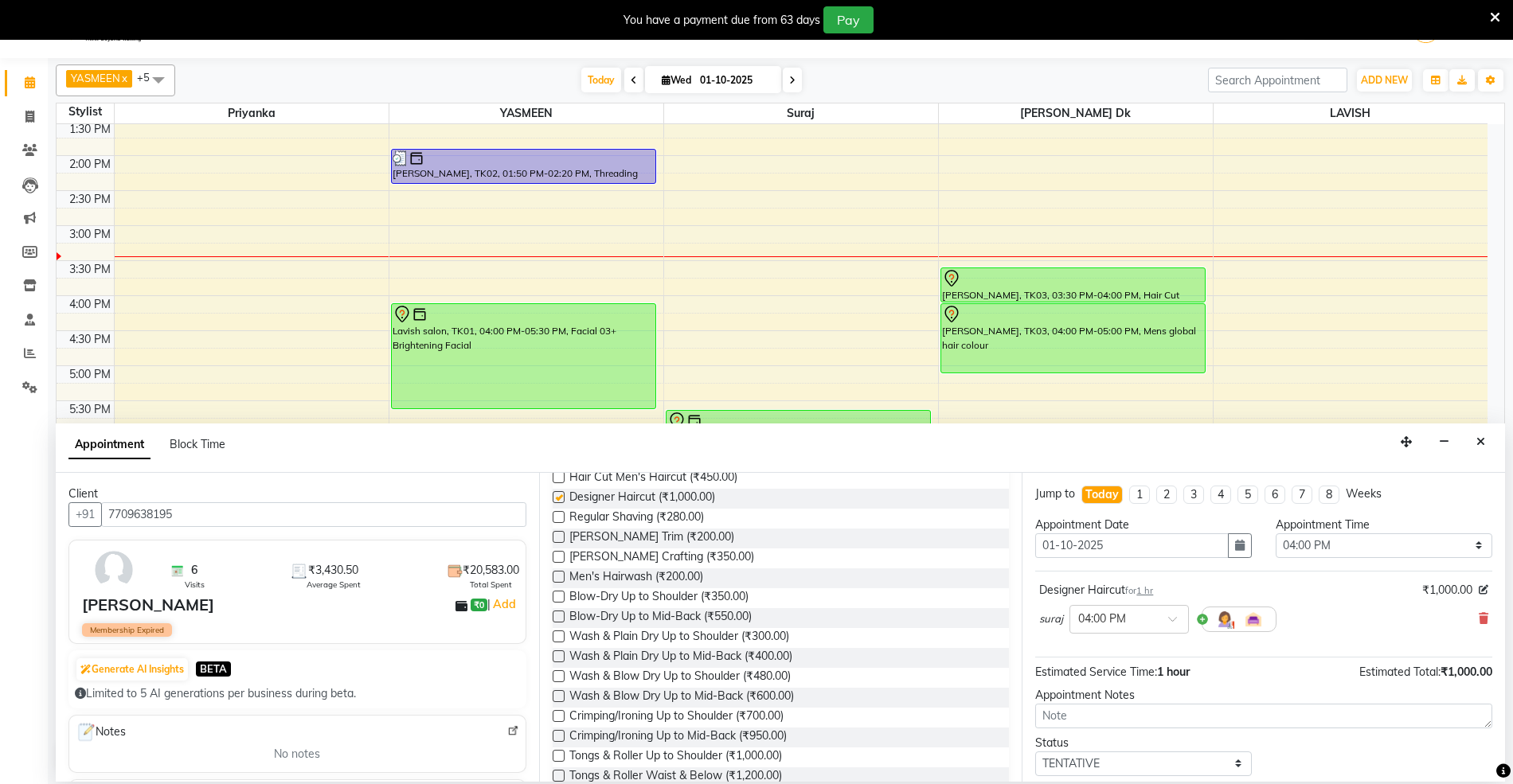
checkbox input "false"
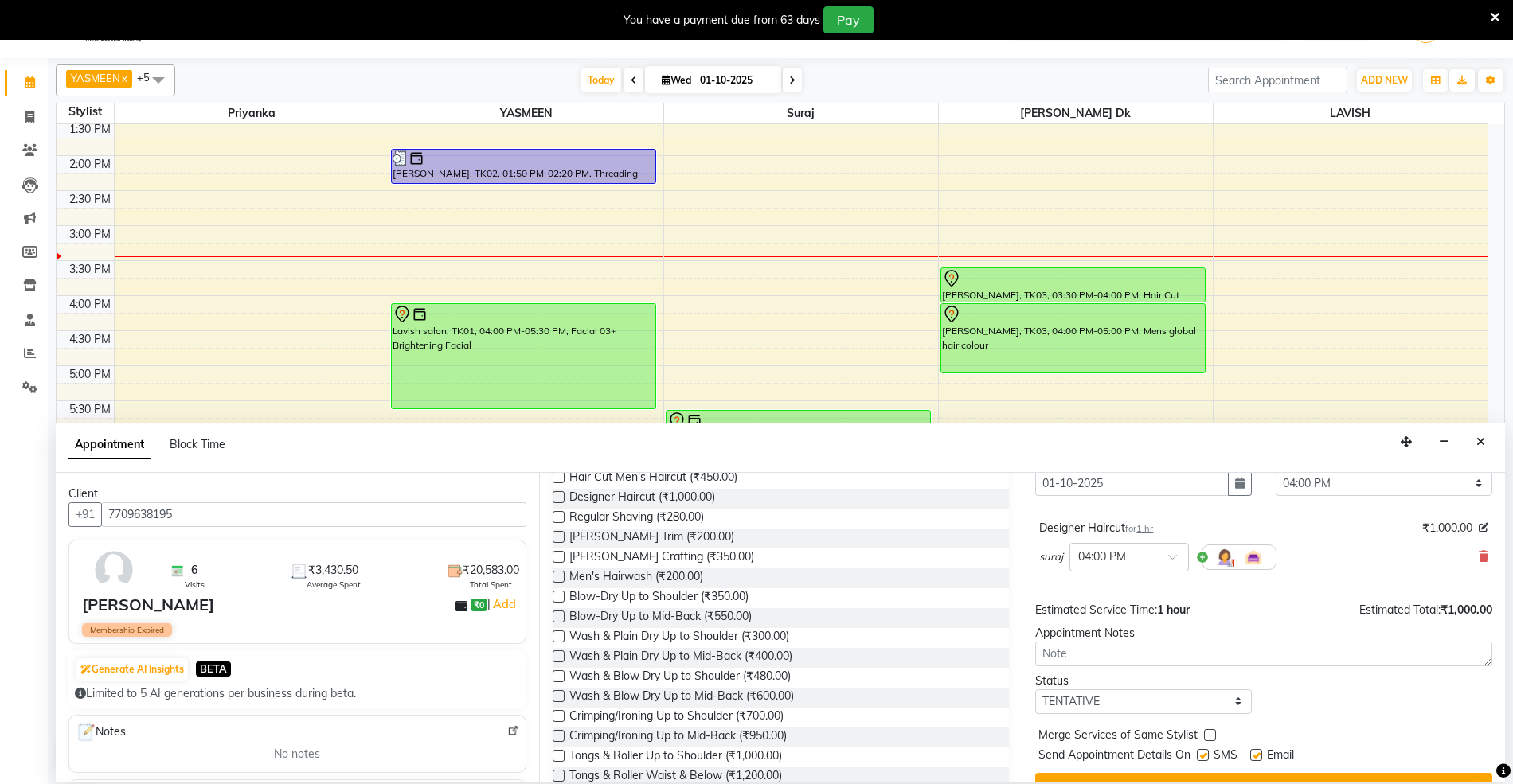
scroll to position [96, 0]
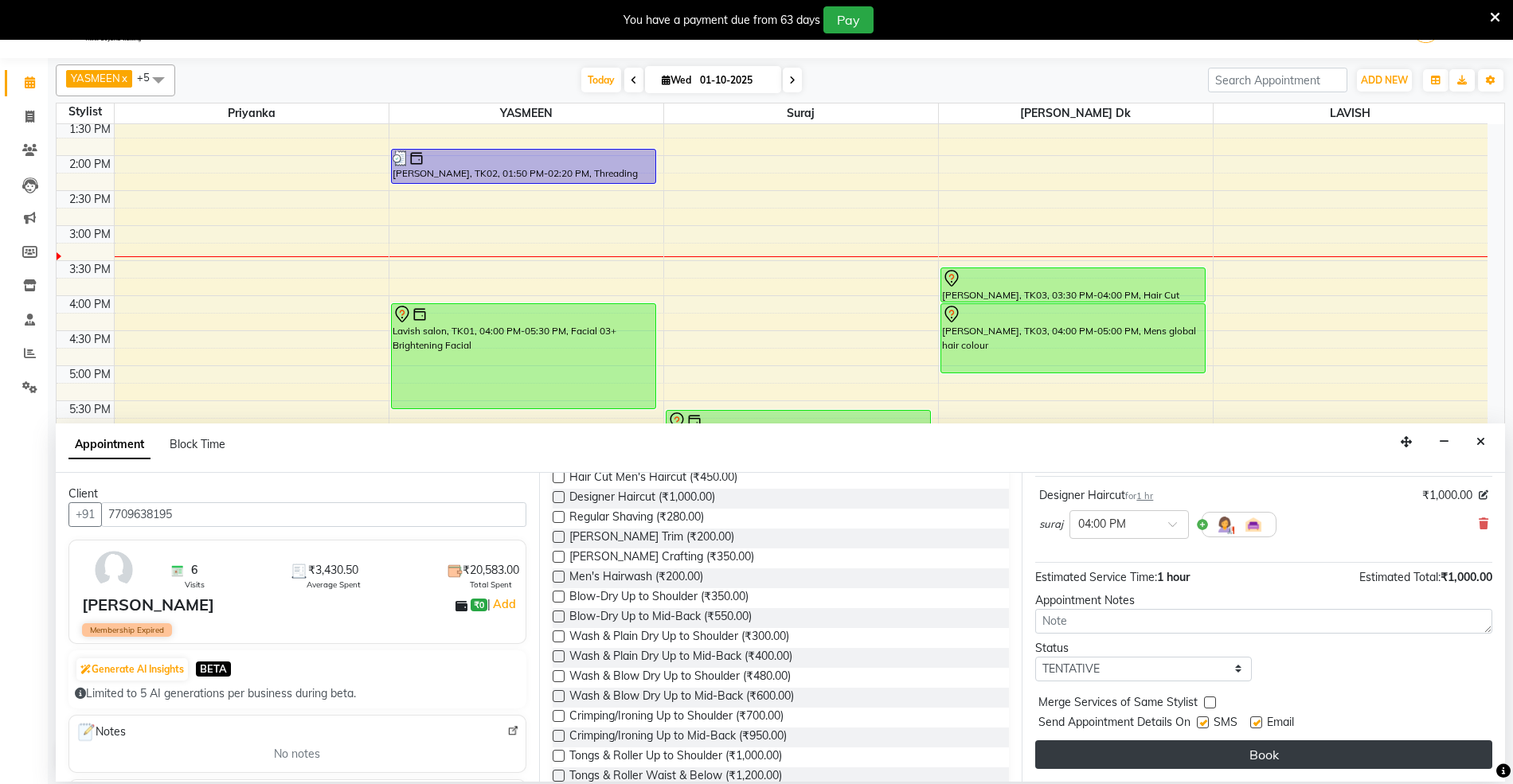
click at [1234, 744] on button "Book" at bounding box center [1264, 754] width 457 height 28
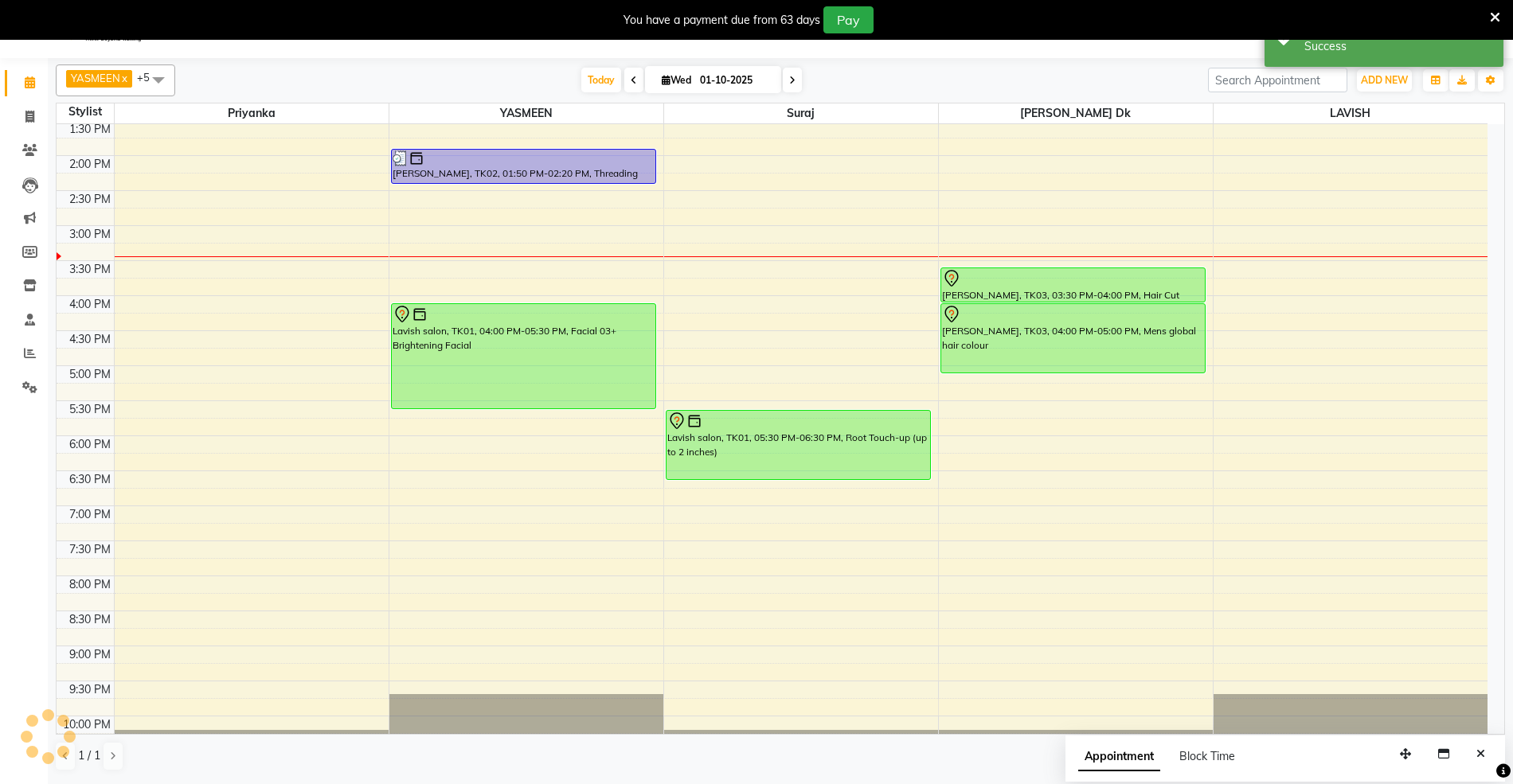
scroll to position [0, 0]
